Goal: Navigation & Orientation: Find specific page/section

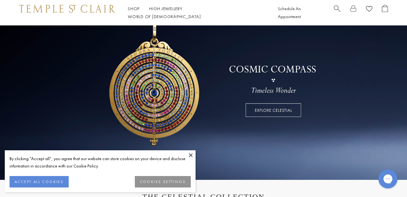
scroll to position [57, 0]
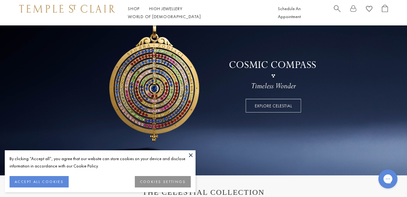
click at [192, 154] on button at bounding box center [191, 156] width 10 height 10
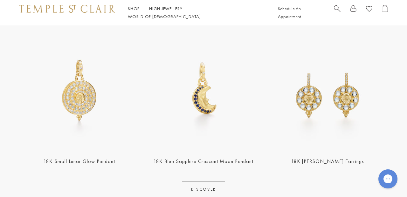
scroll to position [236, 0]
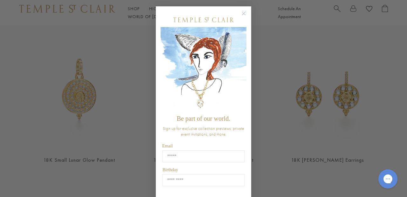
click at [242, 13] on circle "Close dialog" at bounding box center [244, 14] width 8 height 8
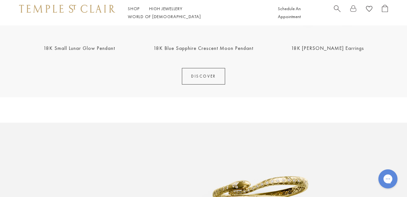
scroll to position [349, 0]
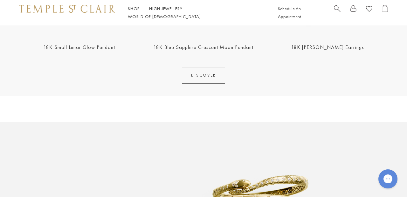
click at [189, 78] on link "DISCOVER" at bounding box center [203, 75] width 43 height 17
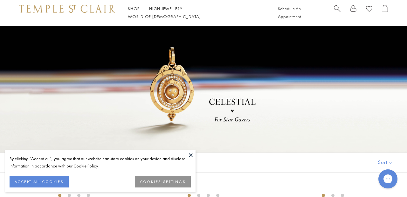
scroll to position [3, 0]
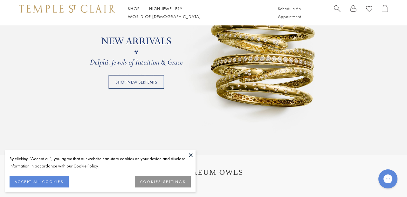
scroll to position [523, 0]
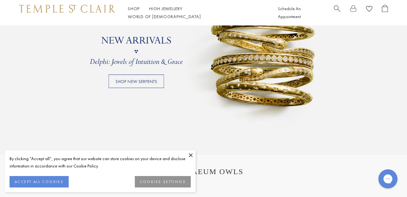
click at [191, 155] on button at bounding box center [191, 156] width 10 height 10
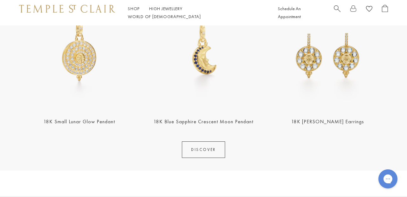
scroll to position [254, 0]
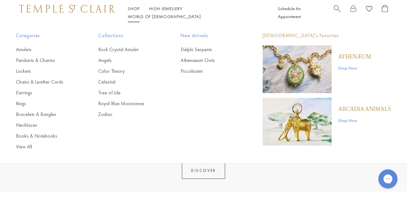
click at [130, 11] on link "Shop Shop" at bounding box center [134, 9] width 12 height 6
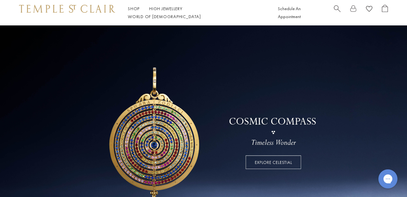
click at [131, 11] on link "Shop Shop" at bounding box center [134, 9] width 12 height 6
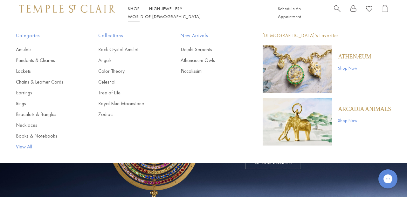
click at [20, 148] on link "View All" at bounding box center [44, 147] width 57 height 7
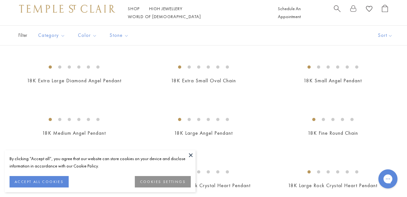
scroll to position [113, 0]
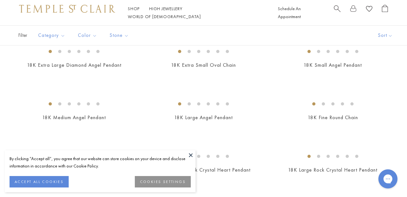
click at [194, 154] on button at bounding box center [191, 156] width 10 height 10
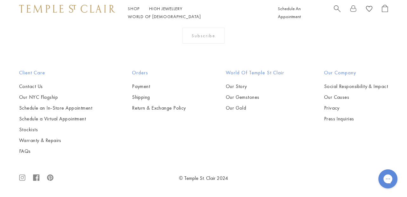
scroll to position [4213, 0]
click at [166, 11] on link "High Jewellery High Jewellery" at bounding box center [165, 9] width 33 height 6
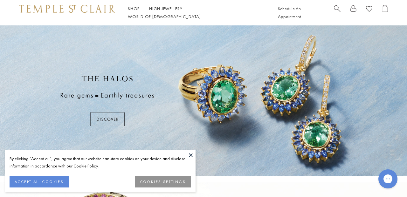
click at [190, 153] on button at bounding box center [191, 156] width 10 height 10
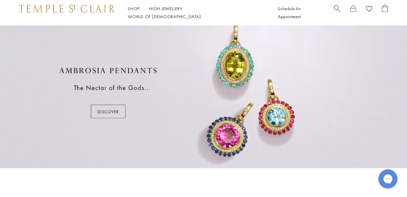
scroll to position [317, 0]
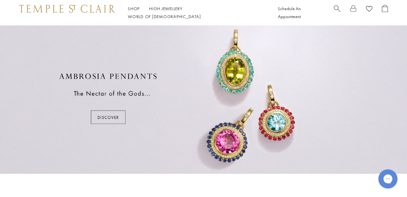
click at [111, 124] on div at bounding box center [203, 98] width 407 height 151
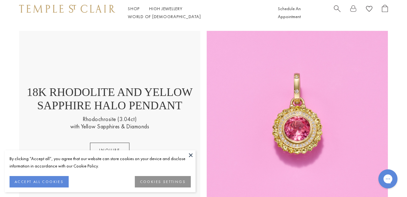
scroll to position [888, 0]
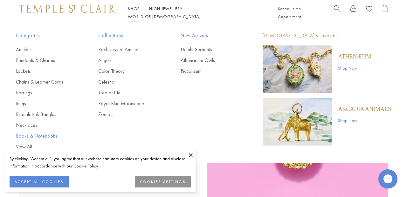
click at [25, 134] on link "Books & Notebooks" at bounding box center [44, 136] width 57 height 7
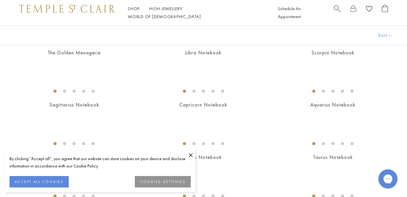
scroll to position [68, 0]
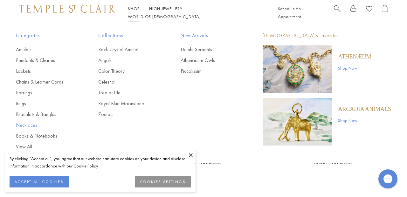
click at [23, 124] on link "Necklaces" at bounding box center [44, 125] width 57 height 7
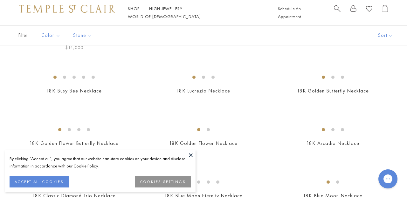
scroll to position [88, 0]
